Goal: Navigation & Orientation: Understand site structure

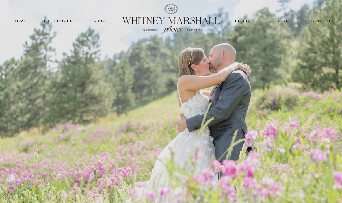
scroll to position [23, 0]
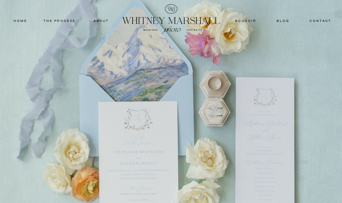
click at [55, 22] on nav "THE PROCESS" at bounding box center [59, 20] width 34 height 5
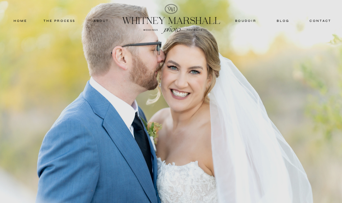
scroll to position [43, 0]
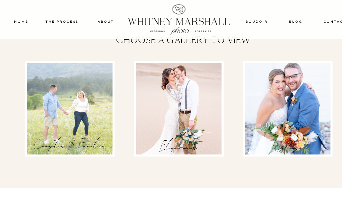
scroll to position [879, 0]
click at [184, 114] on div at bounding box center [171, 103] width 82 height 87
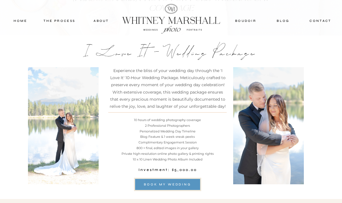
scroll to position [2837, 0]
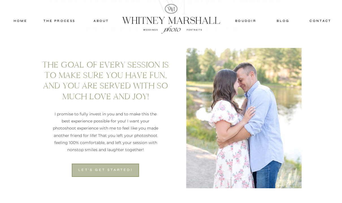
scroll to position [0, 0]
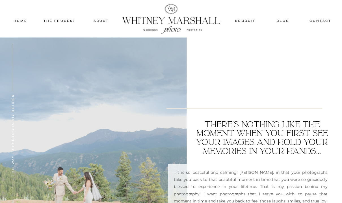
click at [102, 21] on nav "about" at bounding box center [101, 20] width 28 height 5
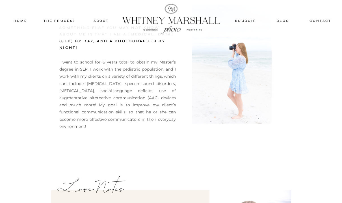
scroll to position [1375, 0]
